Goal: Task Accomplishment & Management: Manage account settings

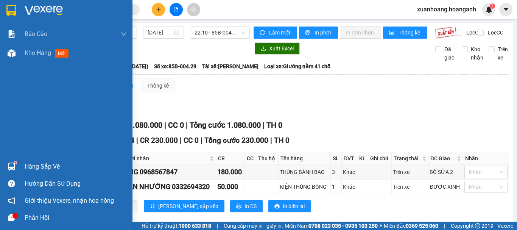
click at [12, 14] on img at bounding box center [11, 10] width 10 height 11
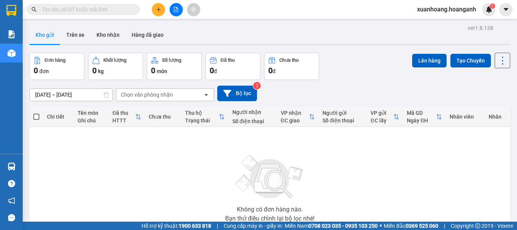
click at [449, 12] on span "xuanhoang.hoanganh" at bounding box center [446, 9] width 71 height 9
click at [447, 21] on span "Đăng xuất" at bounding box center [449, 23] width 55 height 8
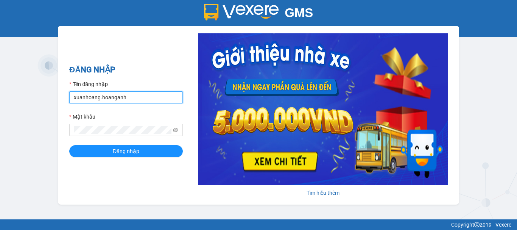
click at [148, 98] on input "xuanhoang.hoanganh" at bounding box center [125, 97] width 113 height 12
type input "maikhanh.hoanganh"
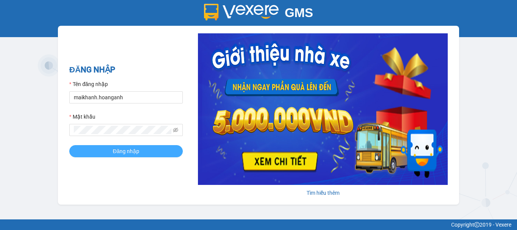
click at [147, 149] on button "Đăng nhập" at bounding box center [125, 151] width 113 height 12
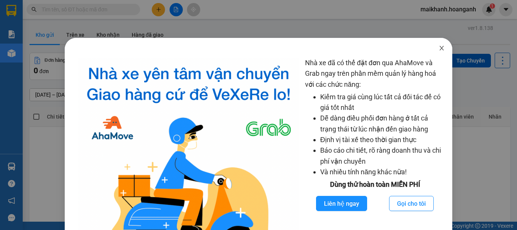
click at [438, 48] on icon "close" at bounding box center [441, 48] width 6 height 6
